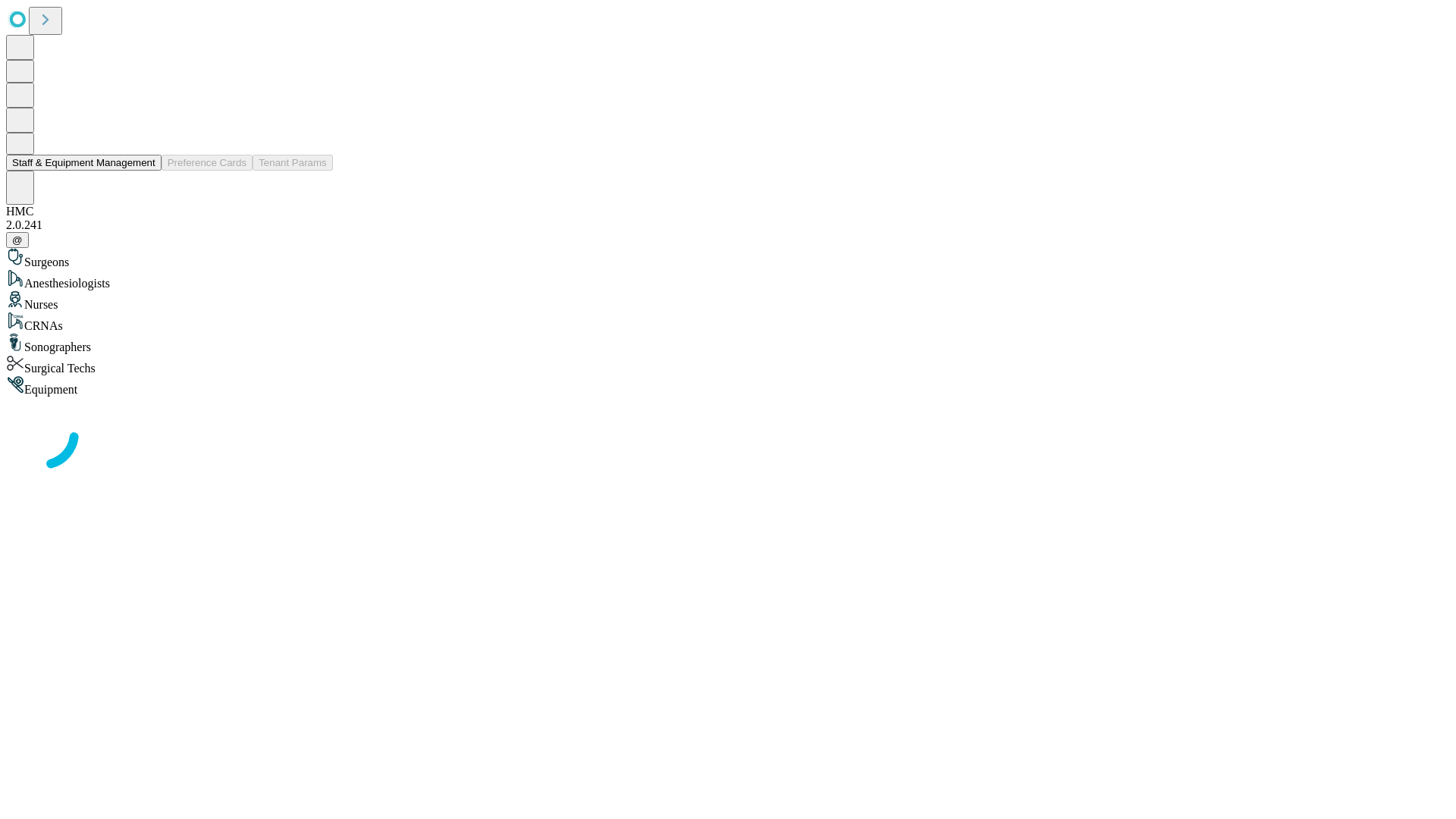
click at [145, 171] on button "Staff & Equipment Management" at bounding box center [84, 162] width 156 height 16
